Goal: Check status: Check status

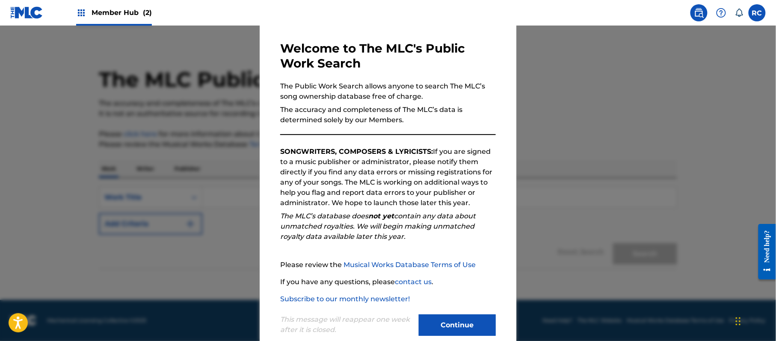
scroll to position [50, 0]
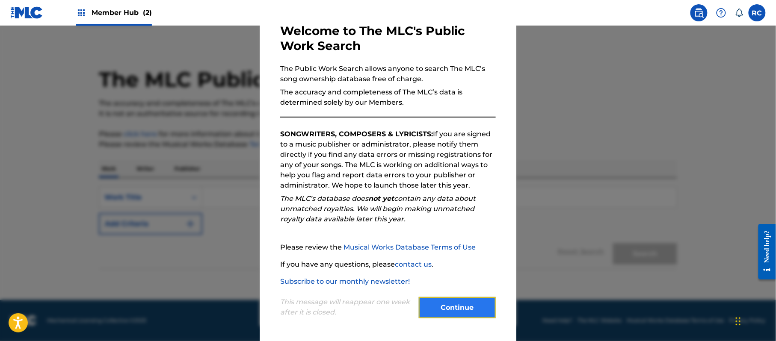
click at [458, 308] on button "Continue" at bounding box center [457, 307] width 77 height 21
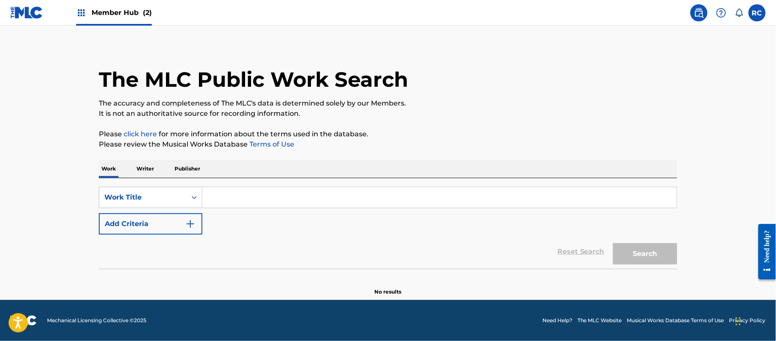
click at [269, 197] on input "Search Form" at bounding box center [439, 197] width 474 height 21
paste input "TCJPY2320127"
type input "TCJPY2320127"
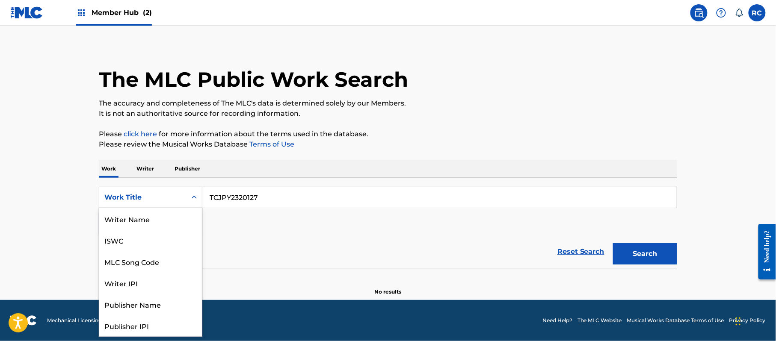
click at [171, 197] on div "Work Title" at bounding box center [142, 197] width 77 height 10
click at [113, 15] on span "Member Hub (2)" at bounding box center [122, 13] width 60 height 10
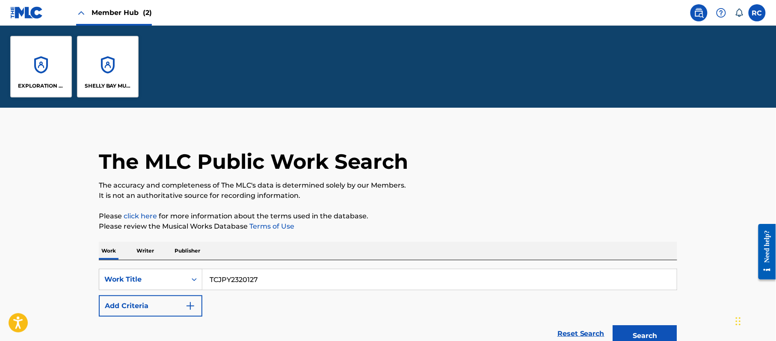
scroll to position [86, 0]
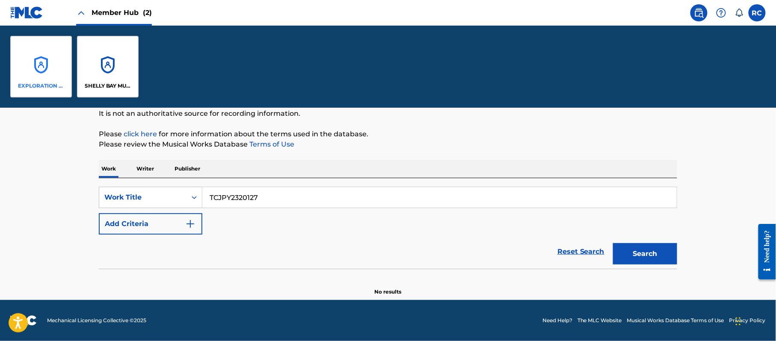
click at [45, 72] on div "EXPLORATION GROUP LLC" at bounding box center [41, 67] width 62 height 62
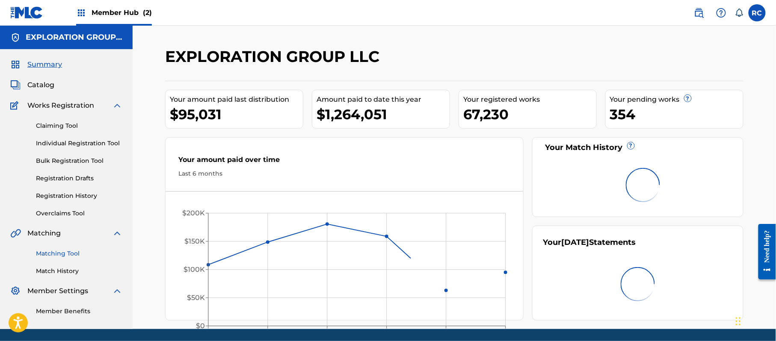
click at [64, 252] on link "Matching Tool" at bounding box center [79, 253] width 86 height 9
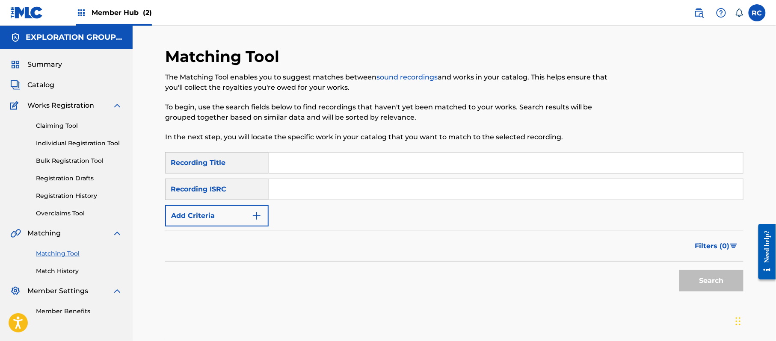
click at [341, 193] on input "Search Form" at bounding box center [506, 189] width 474 height 21
paste input "TCJPY2320127"
click at [686, 278] on button "Search" at bounding box center [711, 280] width 64 height 21
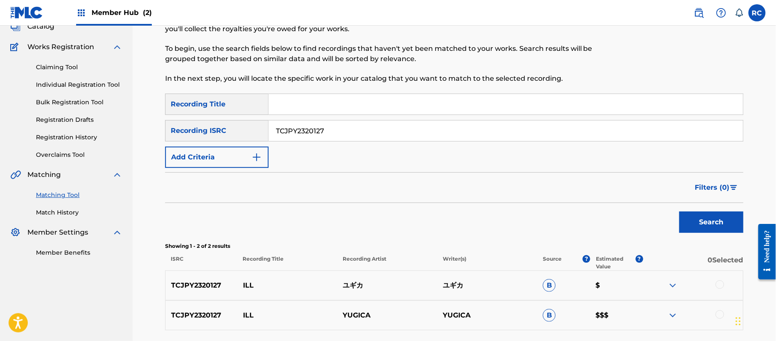
scroll to position [114, 0]
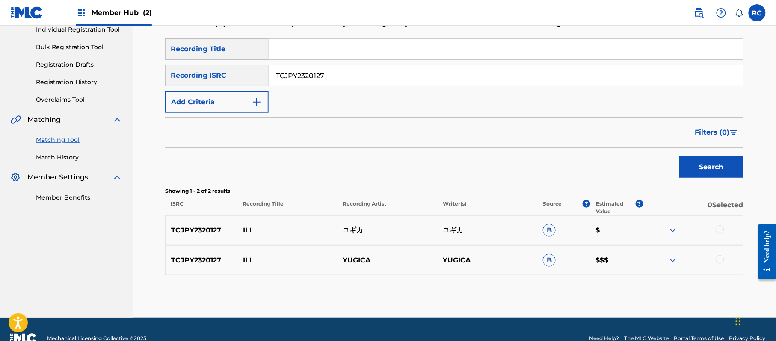
drag, startPoint x: 265, startPoint y: 82, endPoint x: 238, endPoint y: 82, distance: 26.9
click at [238, 82] on div "SearchWithCriteriac1e307d9-7f1e-441b-9289-b2dc26a9f808 Recording ISRC TCJPY2320…" at bounding box center [454, 75] width 578 height 21
paste input "Z2467826"
click at [695, 165] on button "Search" at bounding box center [711, 167] width 64 height 21
drag, startPoint x: 275, startPoint y: 84, endPoint x: 246, endPoint y: 86, distance: 29.2
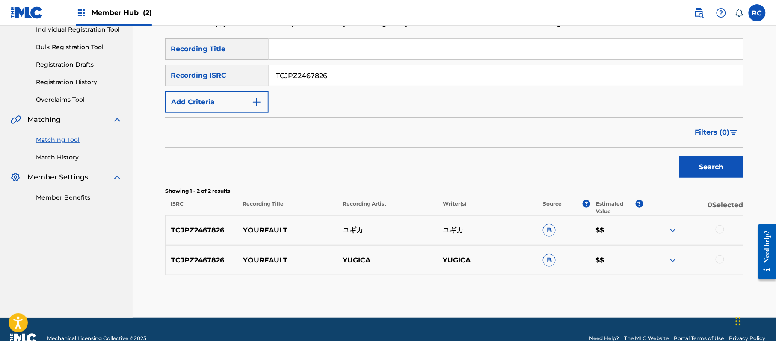
click at [246, 86] on div "SearchWithCriteria7e171990-864b-4b88-a4f1-b4f8aae3e79a Recording Title SearchWi…" at bounding box center [454, 75] width 578 height 74
paste input "C244758"
type input "TCJPC2447586"
click at [697, 168] on button "Search" at bounding box center [711, 167] width 64 height 21
